Goal: Task Accomplishment & Management: Complete application form

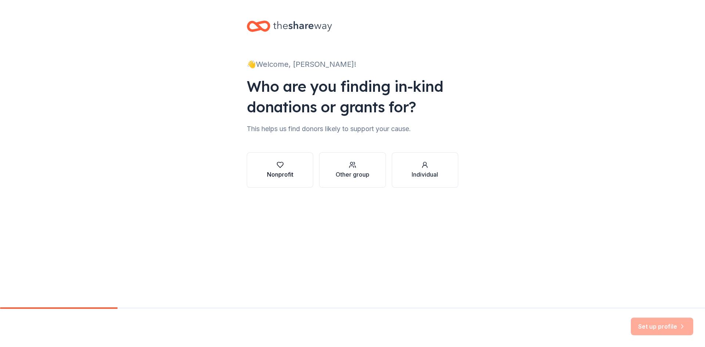
click at [282, 157] on button "Nonprofit" at bounding box center [280, 169] width 67 height 35
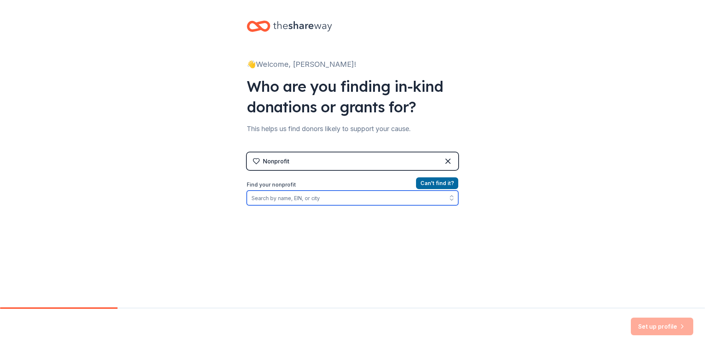
paste input "[US_EMPLOYER_IDENTIFICATION_NUMBER]"
type input "[US_EMPLOYER_IDENTIFICATION_NUMBER]"
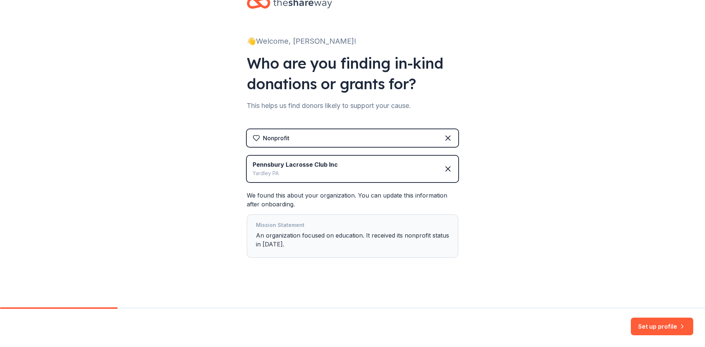
scroll to position [24, 0]
click at [642, 325] on button "Set up profile" at bounding box center [662, 327] width 62 height 18
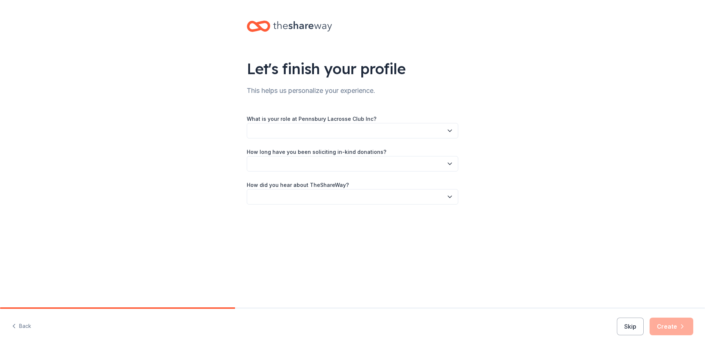
click at [451, 135] on button "button" at bounding box center [353, 130] width 212 height 15
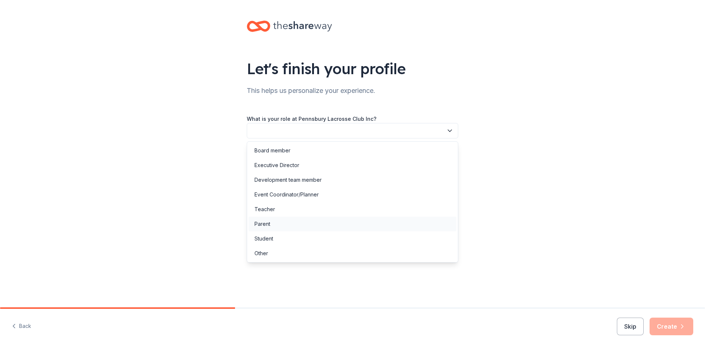
click at [295, 222] on div "Parent" at bounding box center [353, 224] width 208 height 15
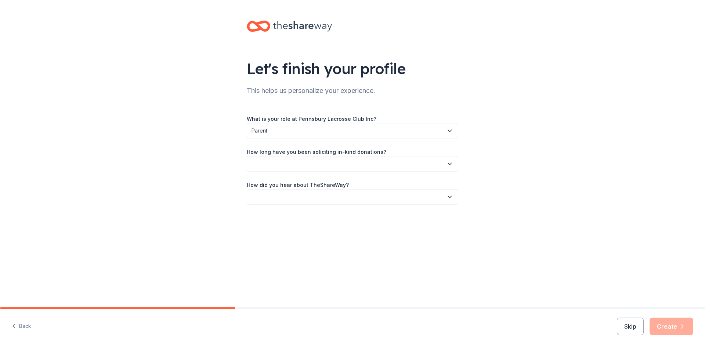
click at [335, 162] on button "button" at bounding box center [353, 163] width 212 height 15
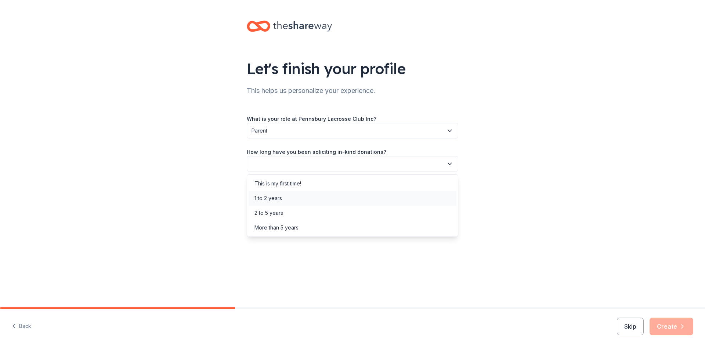
click at [308, 192] on div "1 to 2 years" at bounding box center [353, 198] width 208 height 15
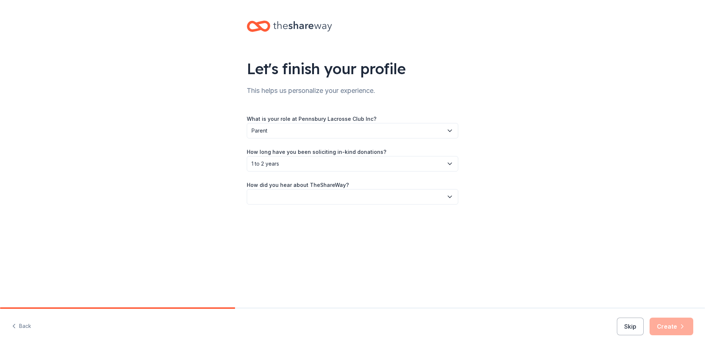
click at [308, 192] on button "button" at bounding box center [353, 196] width 212 height 15
click at [282, 236] on div "Online search" at bounding box center [353, 231] width 208 height 15
click at [678, 323] on button "Create" at bounding box center [672, 327] width 44 height 18
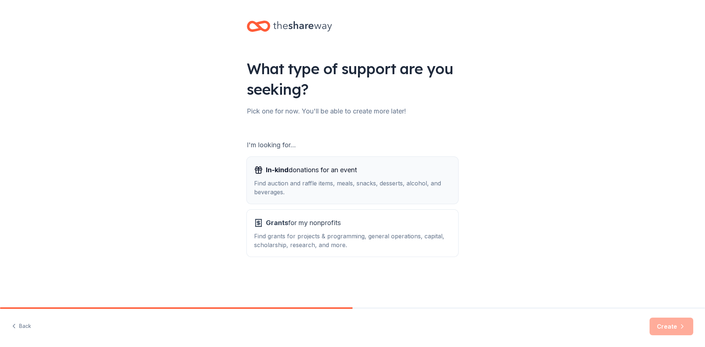
click at [399, 173] on div "In-kind donations for an event" at bounding box center [352, 170] width 197 height 12
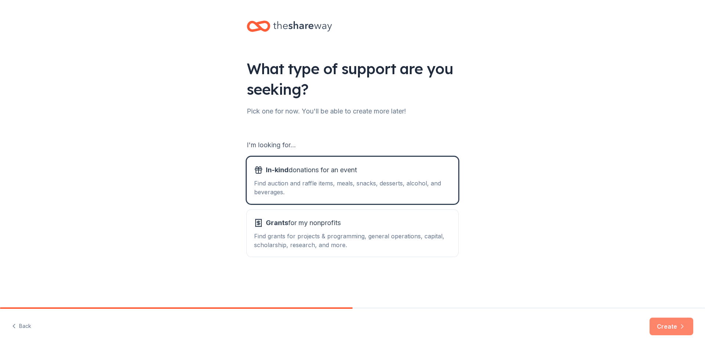
click at [669, 327] on button "Create" at bounding box center [672, 327] width 44 height 18
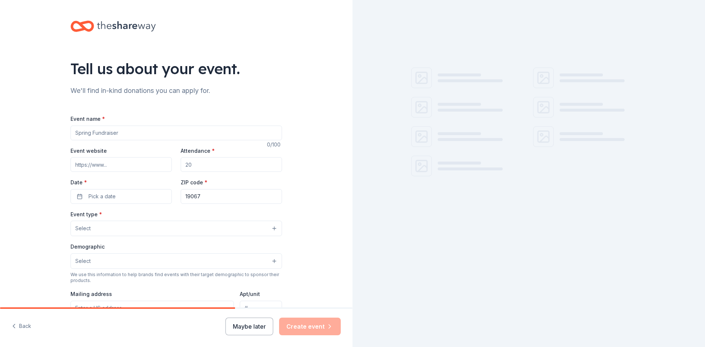
click at [161, 132] on input "Event name *" at bounding box center [177, 133] width 212 height 15
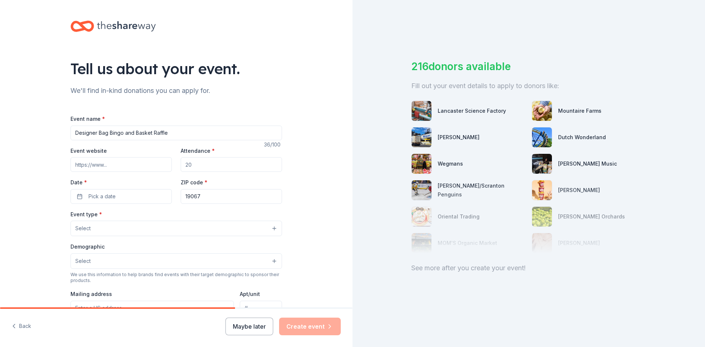
type input "Designer Bag Bingo and Basket Raffle"
click at [126, 166] on input "Event website" at bounding box center [121, 164] width 101 height 15
paste input "https://pennsburylacrosse.org/"
type input "https://pennsburylacrosse.org/"
click at [230, 172] on div "Event website https://pennsburylacrosse.org/ Attendance * Date * Pick a date ZI…" at bounding box center [177, 175] width 212 height 58
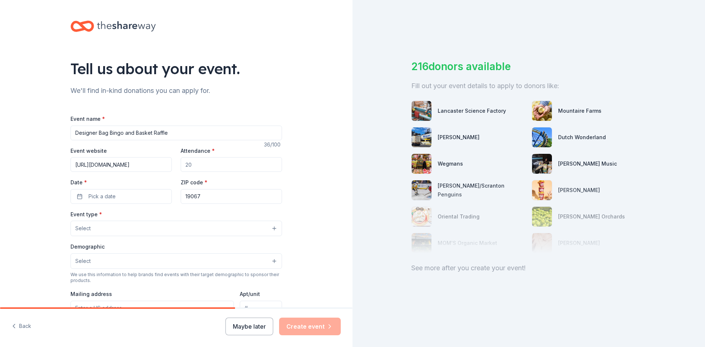
click at [233, 165] on input "Attendance *" at bounding box center [231, 164] width 101 height 15
type input "400"
click at [97, 195] on span "Pick a date" at bounding box center [102, 196] width 27 height 9
click at [159, 217] on button "Go to next month" at bounding box center [161, 216] width 10 height 10
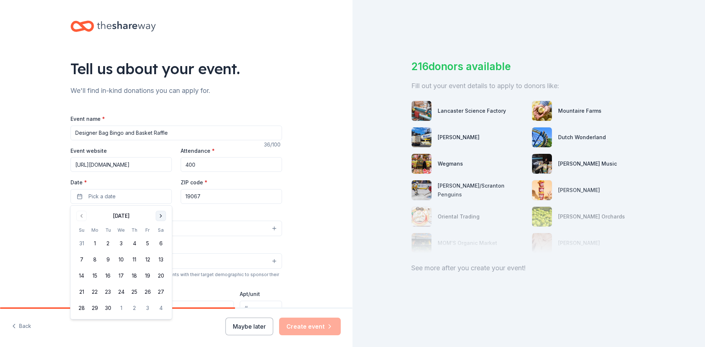
click at [159, 217] on button "Go to next month" at bounding box center [161, 216] width 10 height 10
click at [148, 258] on button "7" at bounding box center [147, 259] width 13 height 13
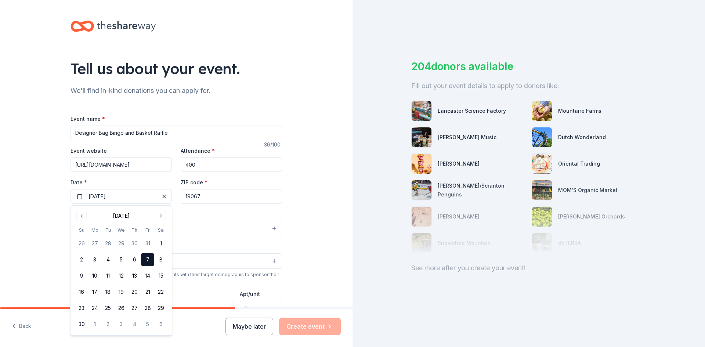
click at [213, 201] on input "19067" at bounding box center [231, 196] width 101 height 15
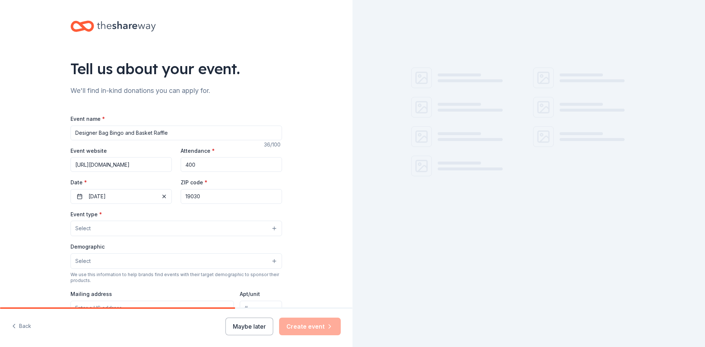
type input "19030"
click at [108, 234] on button "Select" at bounding box center [177, 228] width 212 height 15
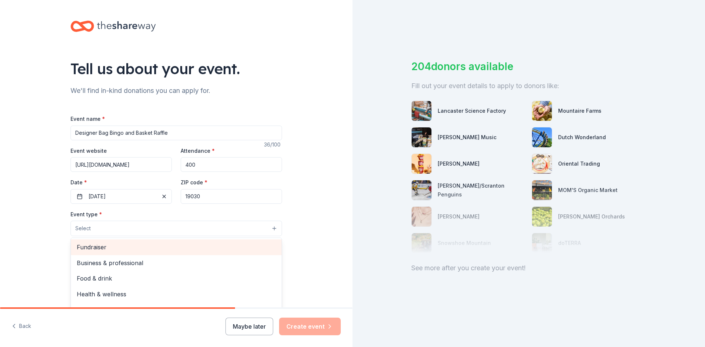
click at [114, 247] on span "Fundraiser" at bounding box center [176, 248] width 199 height 10
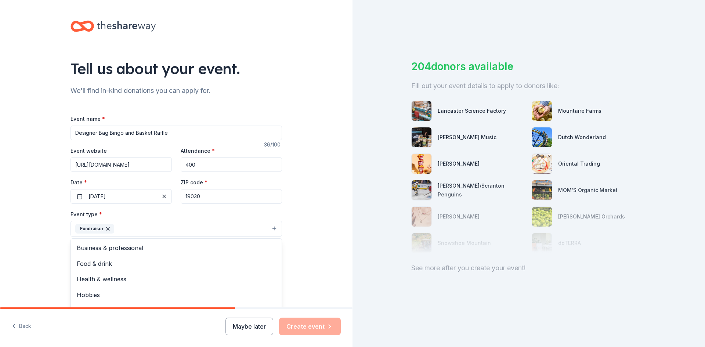
click at [30, 254] on div "Tell us about your event. We'll find in-kind donations you can apply for. Event…" at bounding box center [176, 245] width 353 height 490
click at [170, 265] on button "Select" at bounding box center [177, 261] width 212 height 15
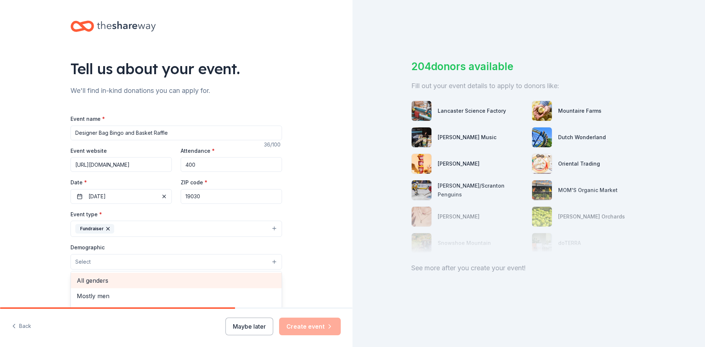
click at [161, 283] on span "All genders" at bounding box center [176, 281] width 199 height 10
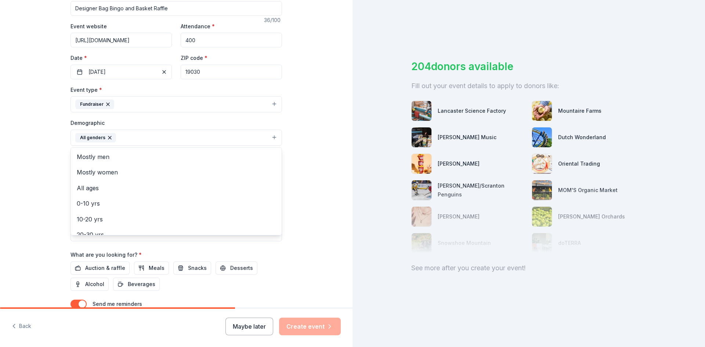
scroll to position [123, 0]
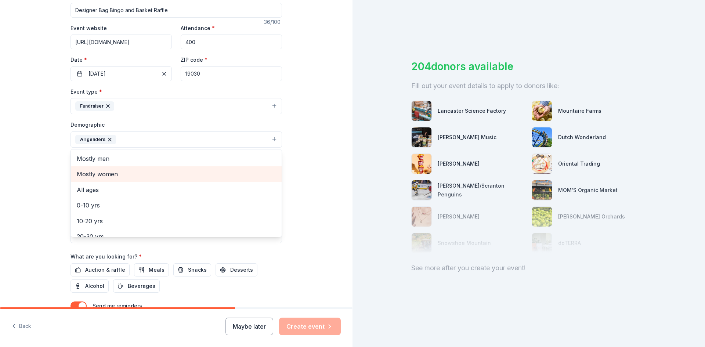
click at [120, 180] on div "Mostly women" at bounding box center [176, 173] width 211 height 15
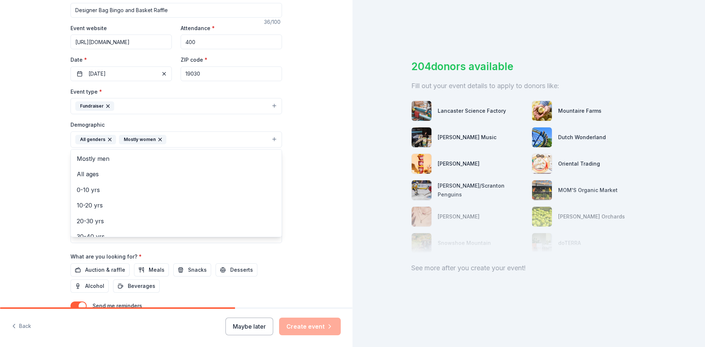
click at [111, 141] on icon "button" at bounding box center [110, 140] width 6 height 6
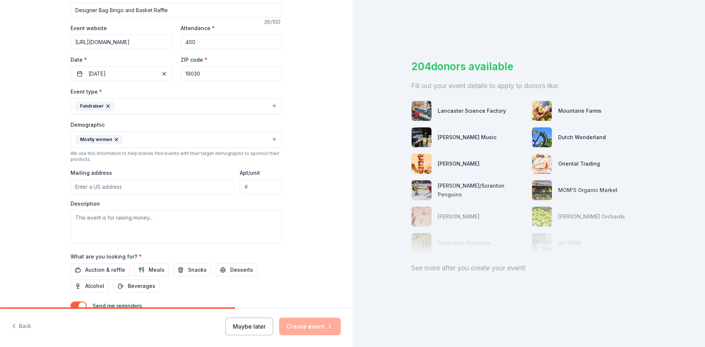
click at [153, 191] on input "Mailing address" at bounding box center [153, 187] width 164 height 15
type input "617A Rose Hollow Drive Yardley, PA 19067"
click at [256, 202] on div "Description" at bounding box center [177, 221] width 212 height 43
click at [157, 216] on textarea at bounding box center [177, 226] width 212 height 33
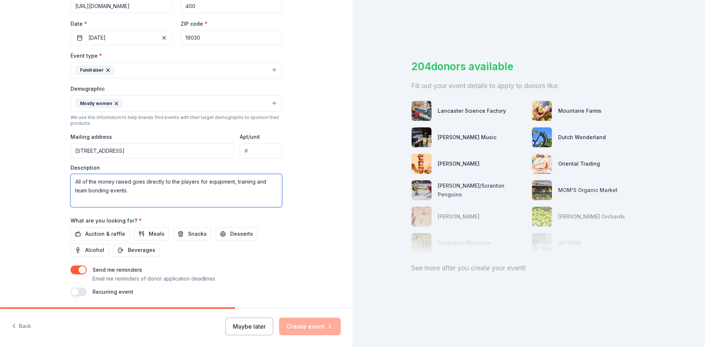
scroll to position [183, 0]
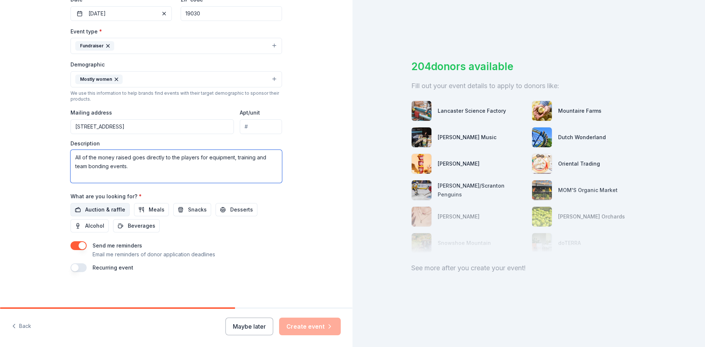
type textarea "All of the money raised goes directly to the players for equipment, training an…"
click at [121, 212] on span "Auction & raffle" at bounding box center [105, 209] width 40 height 9
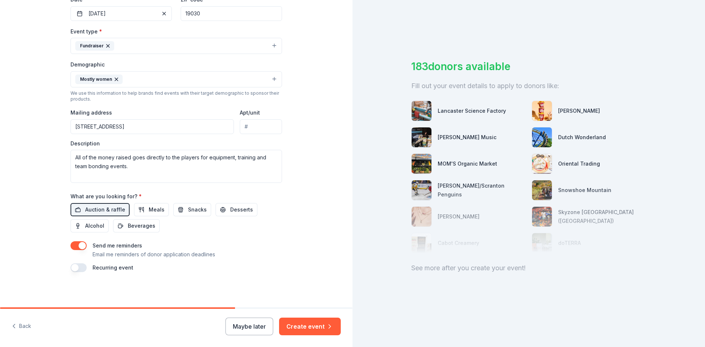
click at [84, 246] on button "button" at bounding box center [79, 245] width 16 height 9
click at [317, 325] on button "Create event" at bounding box center [310, 327] width 62 height 18
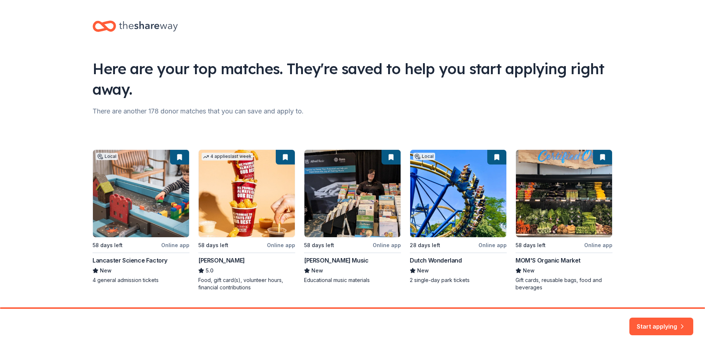
scroll to position [19, 0]
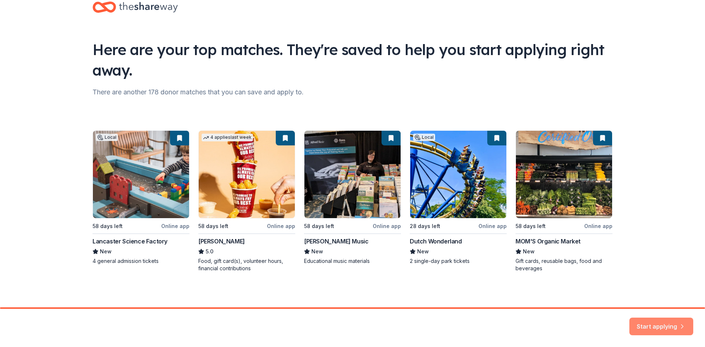
click at [645, 330] on button "Start applying" at bounding box center [662, 322] width 64 height 18
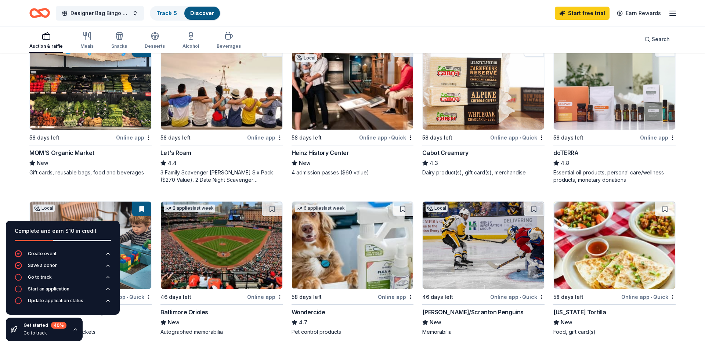
scroll to position [411, 0]
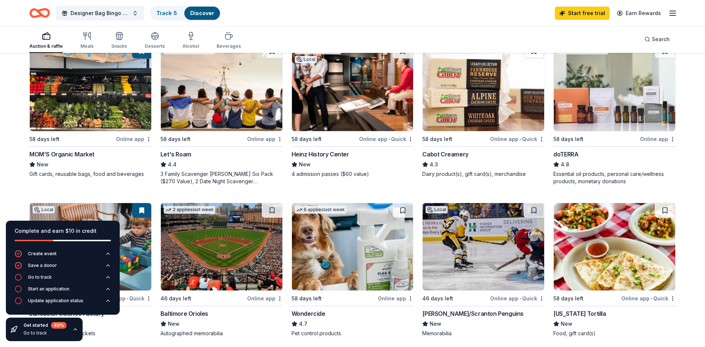
click at [196, 125] on img at bounding box center [222, 87] width 122 height 87
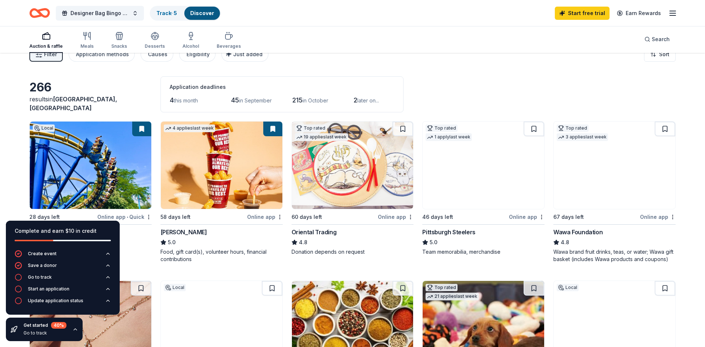
scroll to position [0, 0]
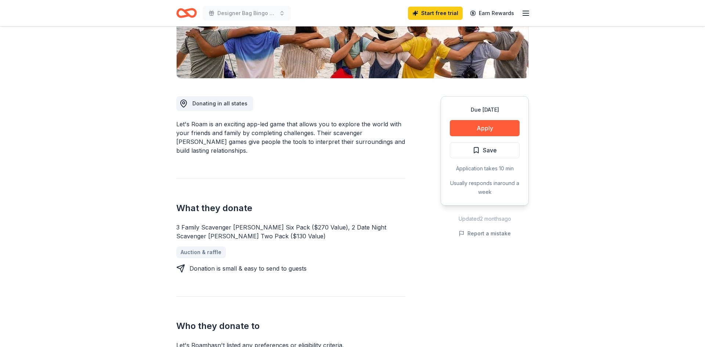
scroll to position [147, 0]
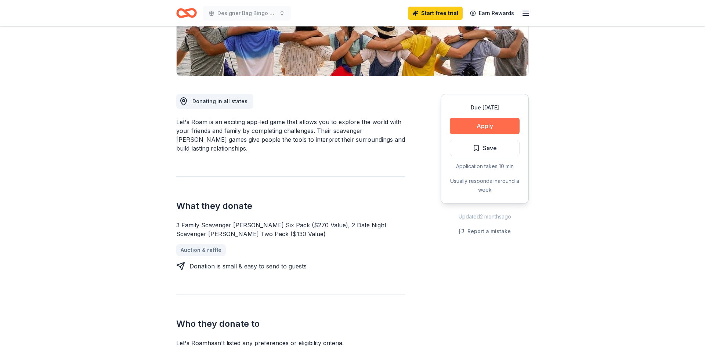
click at [462, 129] on button "Apply" at bounding box center [485, 126] width 70 height 16
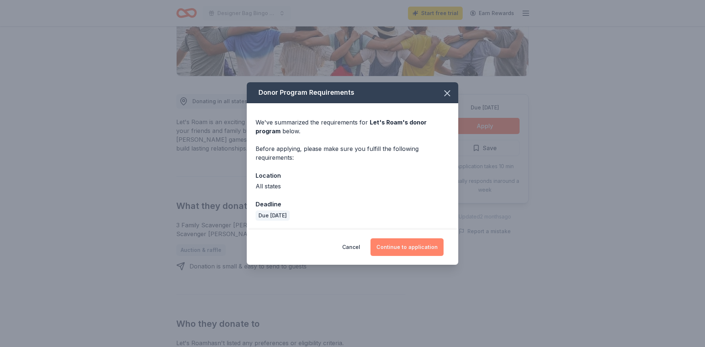
click at [392, 247] on button "Continue to application" at bounding box center [407, 247] width 73 height 18
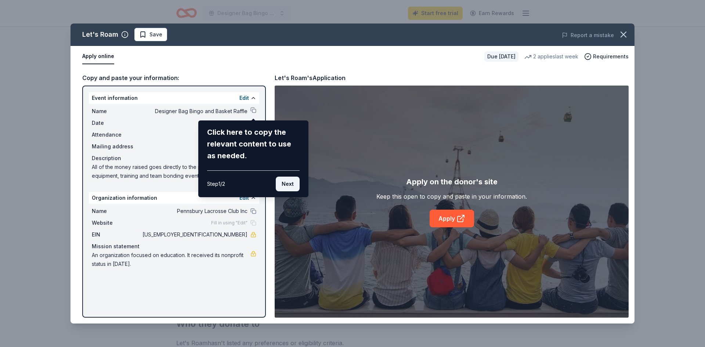
click at [288, 187] on button "Next" at bounding box center [288, 184] width 24 height 15
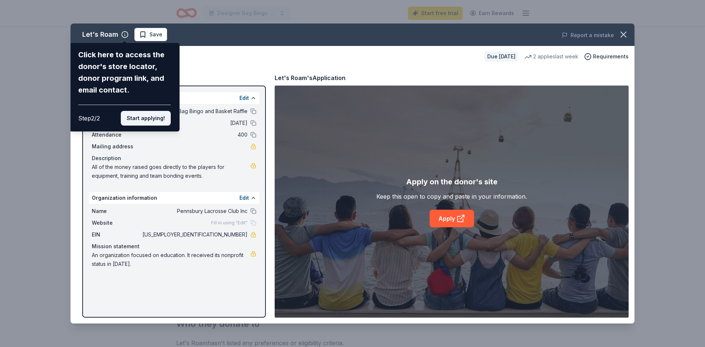
click at [146, 122] on button "Start applying!" at bounding box center [146, 118] width 50 height 15
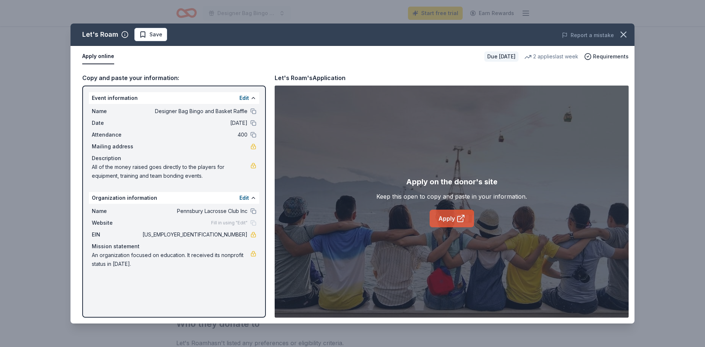
click at [441, 214] on link "Apply" at bounding box center [452, 219] width 44 height 18
